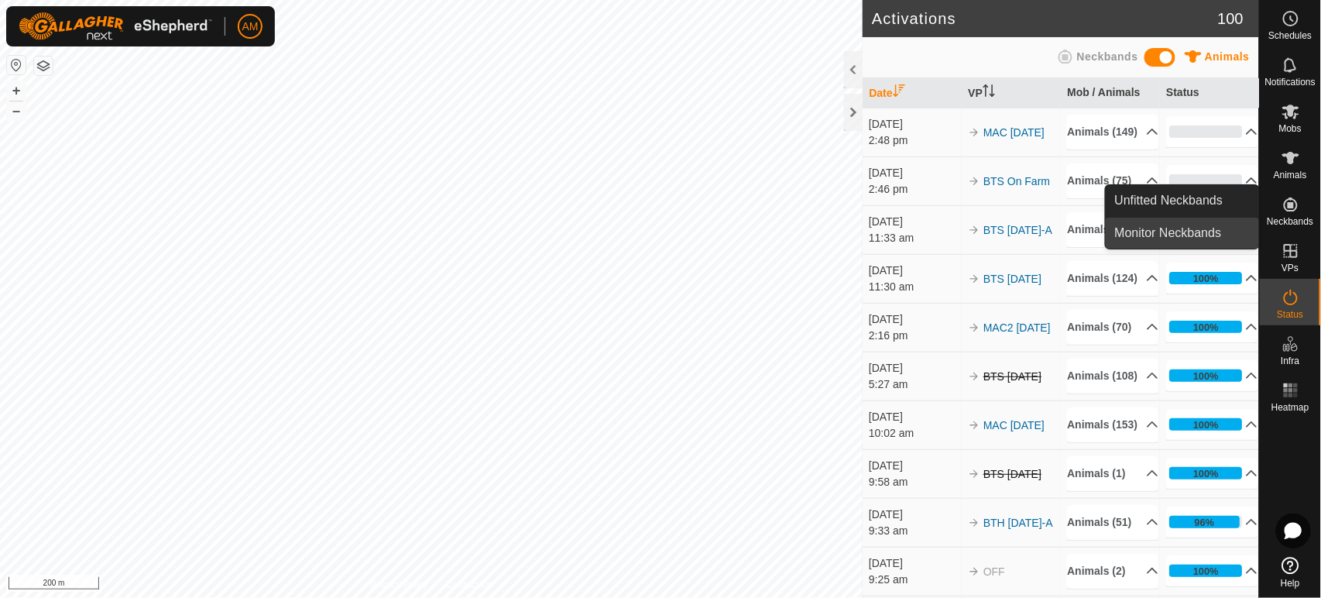
click at [1215, 234] on link "Monitor Neckbands" at bounding box center [1181, 233] width 153 height 31
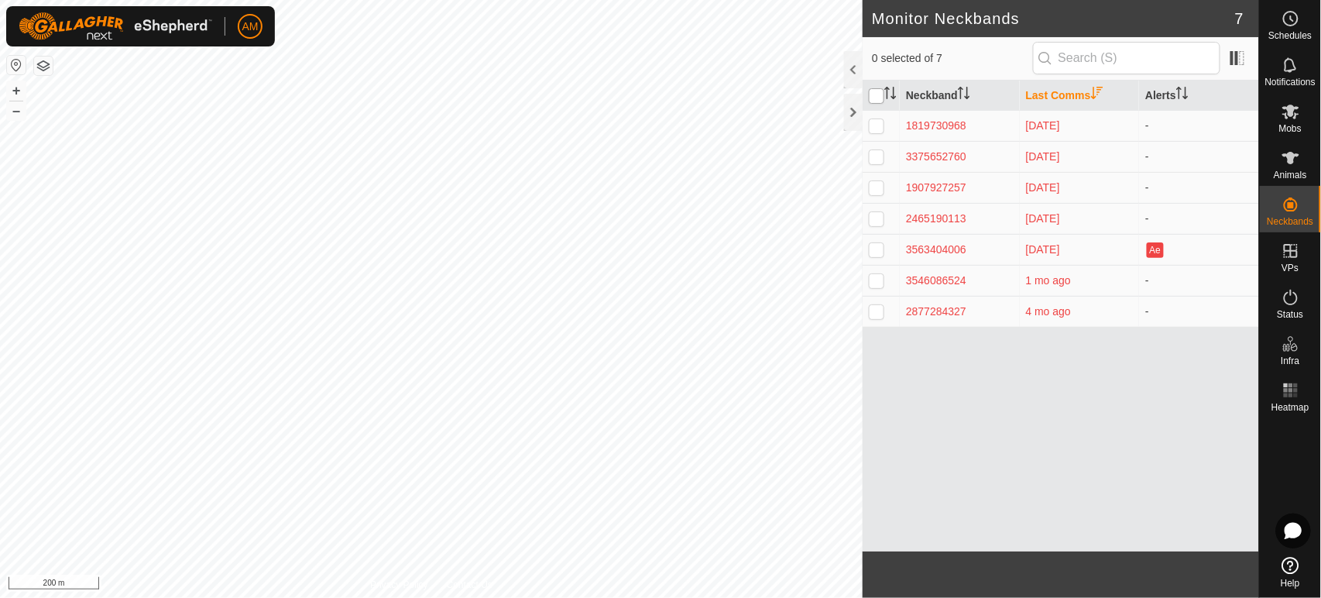
click at [871, 98] on input "checkbox" at bounding box center [876, 95] width 15 height 15
checkbox input "true"
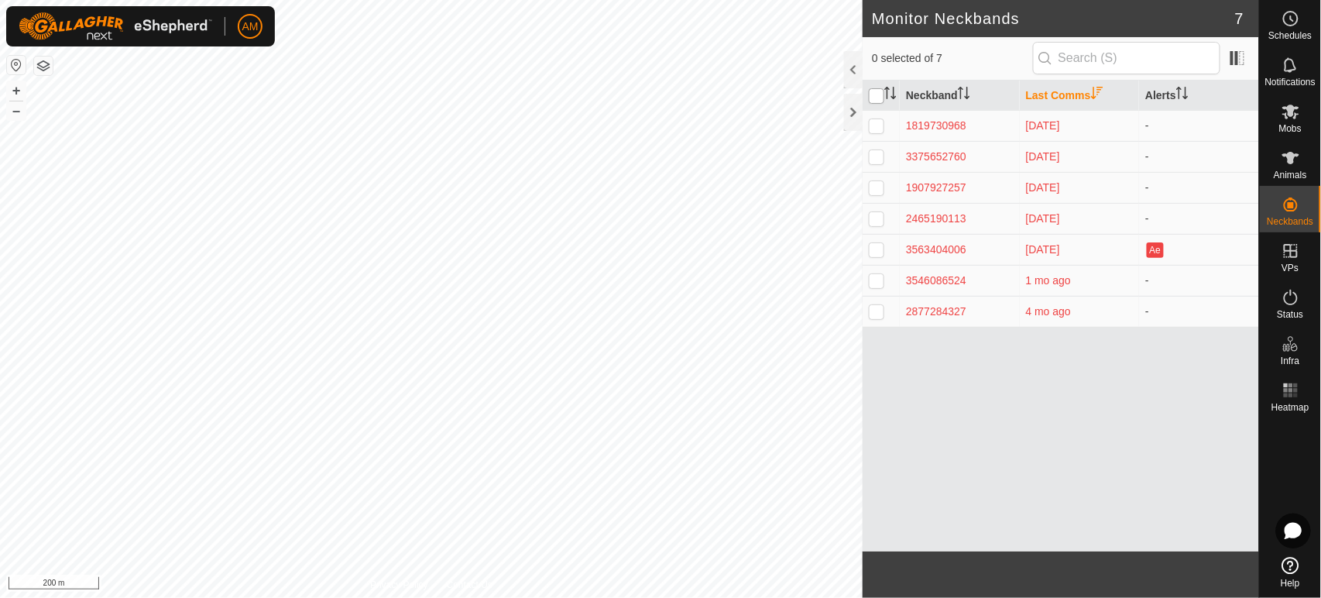
checkbox input "true"
